Goal: Information Seeking & Learning: Learn about a topic

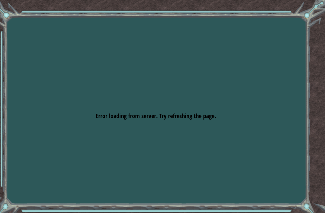
click at [118, 61] on div "Goals Error loading from server. Try refreshing the page. You'll need to join a…" at bounding box center [162, 106] width 325 height 213
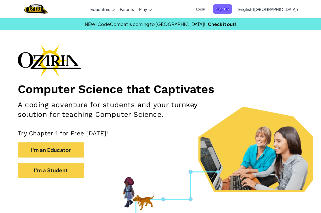
click at [208, 10] on span "Login" at bounding box center [200, 8] width 15 height 9
